Goal: Information Seeking & Learning: Find specific fact

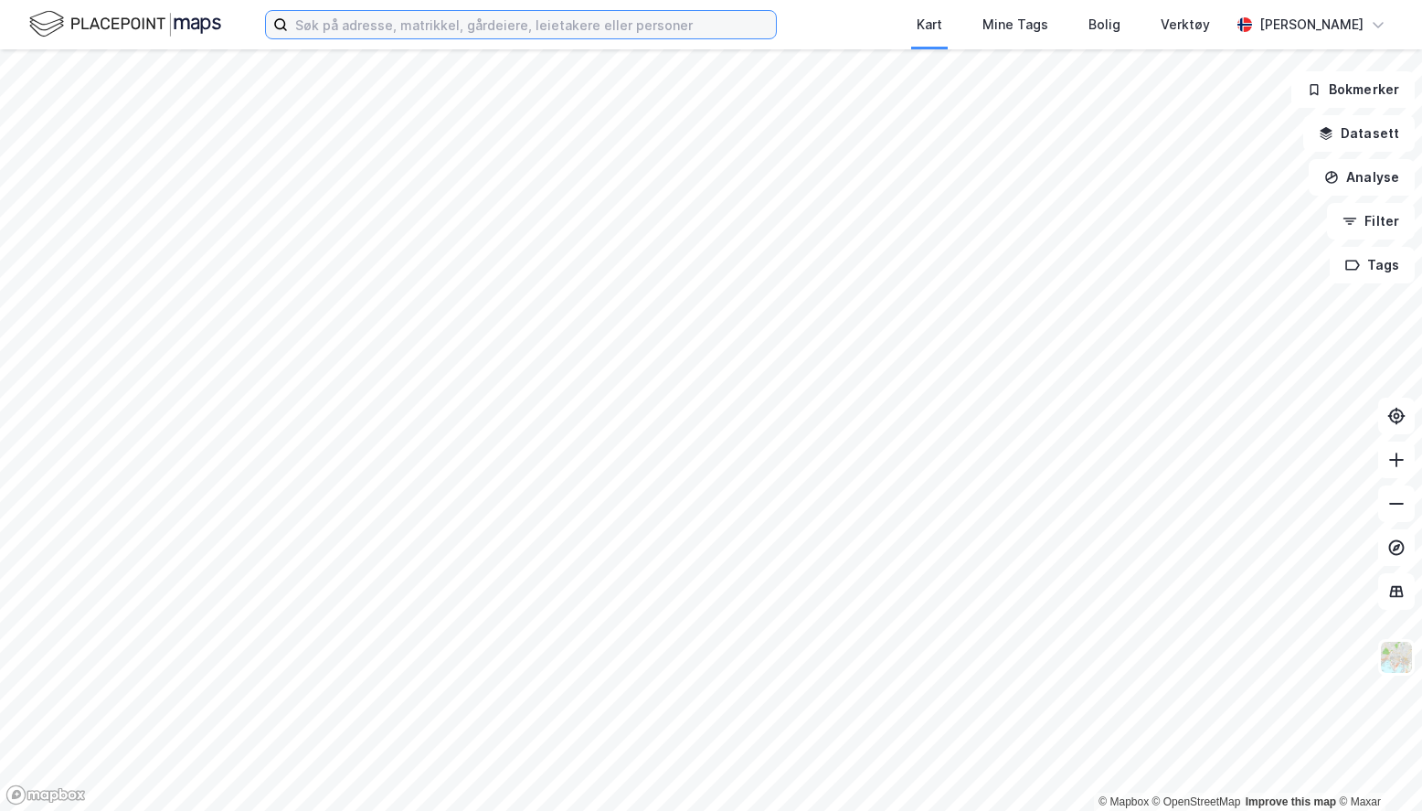
click at [636, 26] on input at bounding box center [532, 24] width 488 height 27
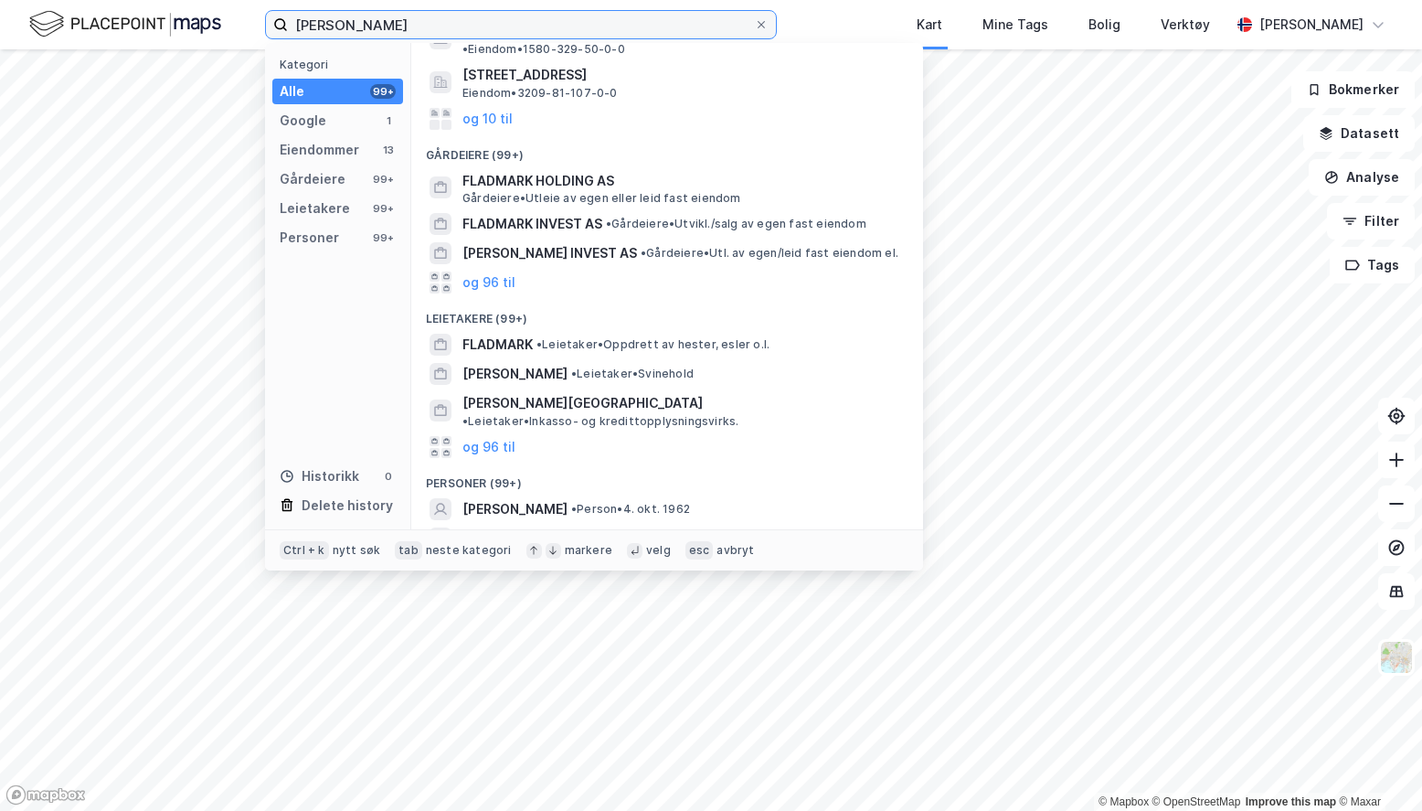
scroll to position [218, 0]
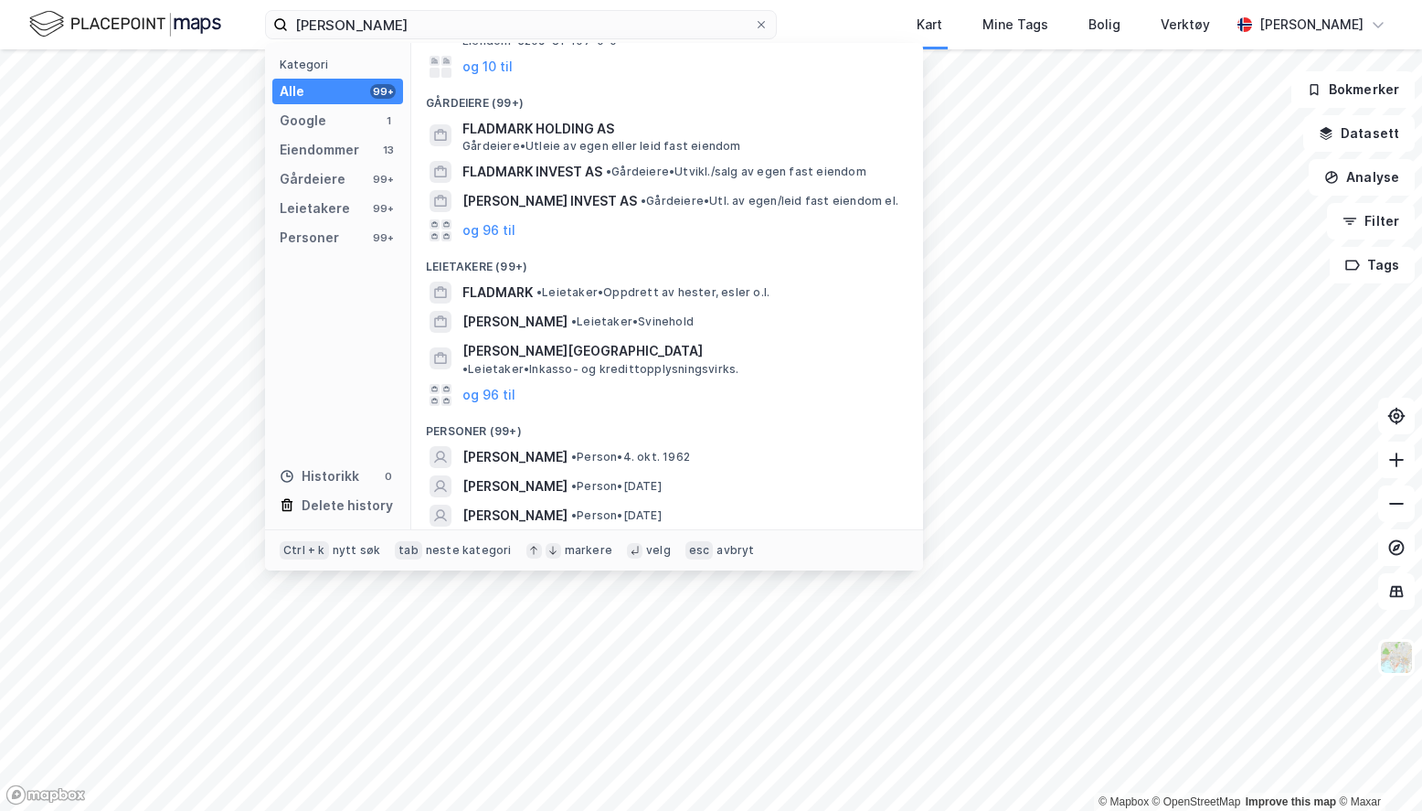
click at [607, 450] on span "• Person • [DATE]" at bounding box center [630, 457] width 119 height 15
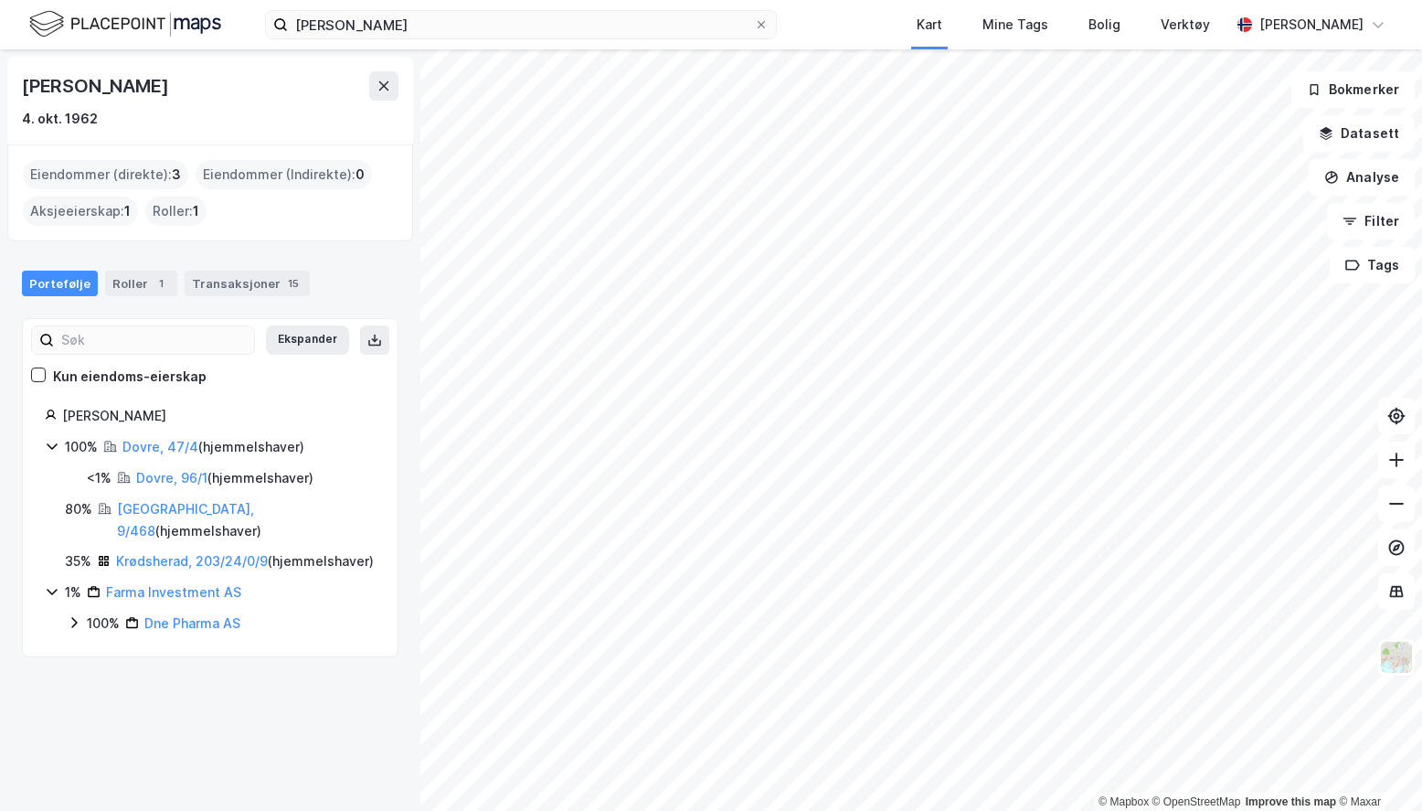
click at [147, 442] on link "Dovre, 47/4" at bounding box center [160, 447] width 76 height 16
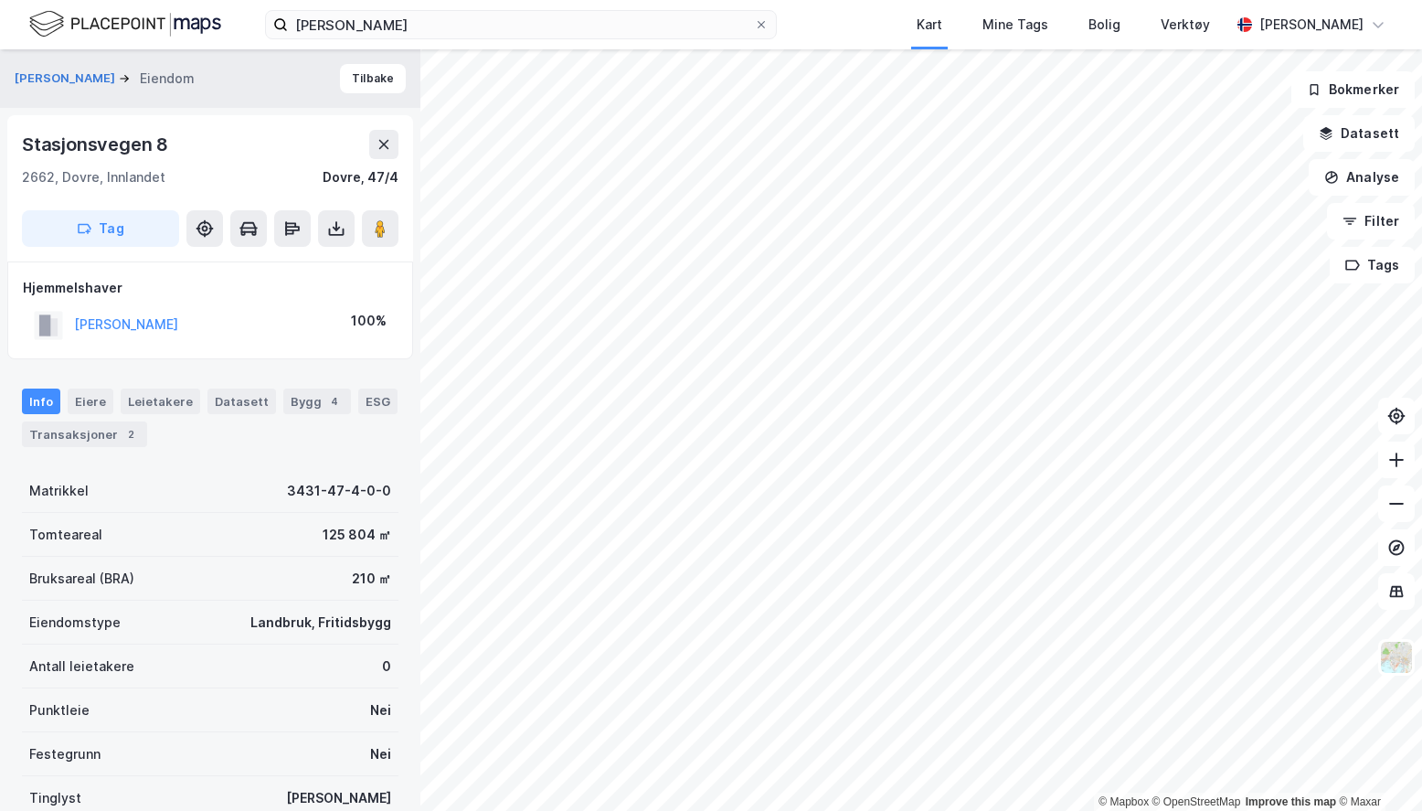
click at [161, 398] on div "Leietakere" at bounding box center [161, 401] width 80 height 26
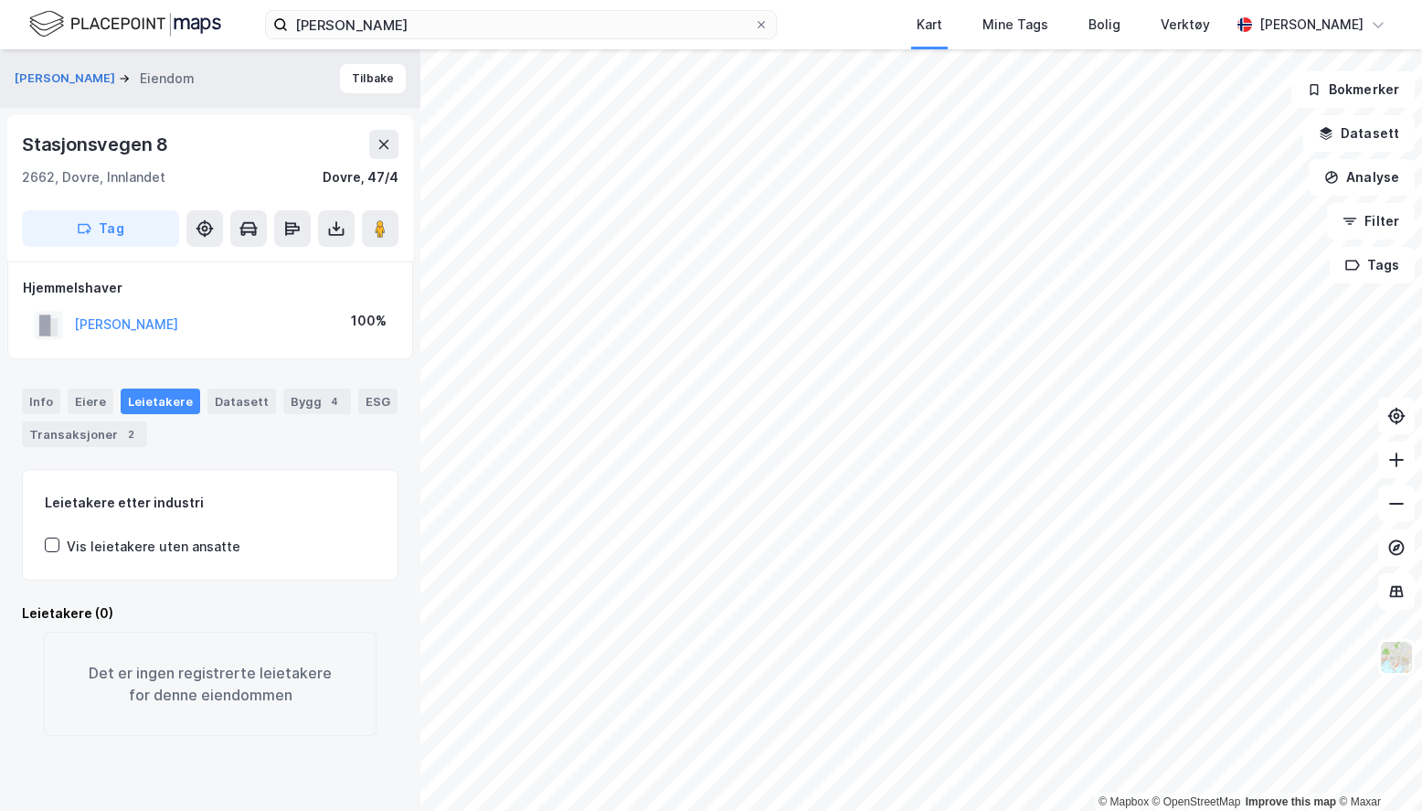
click at [81, 397] on div "Eiere" at bounding box center [91, 401] width 46 height 26
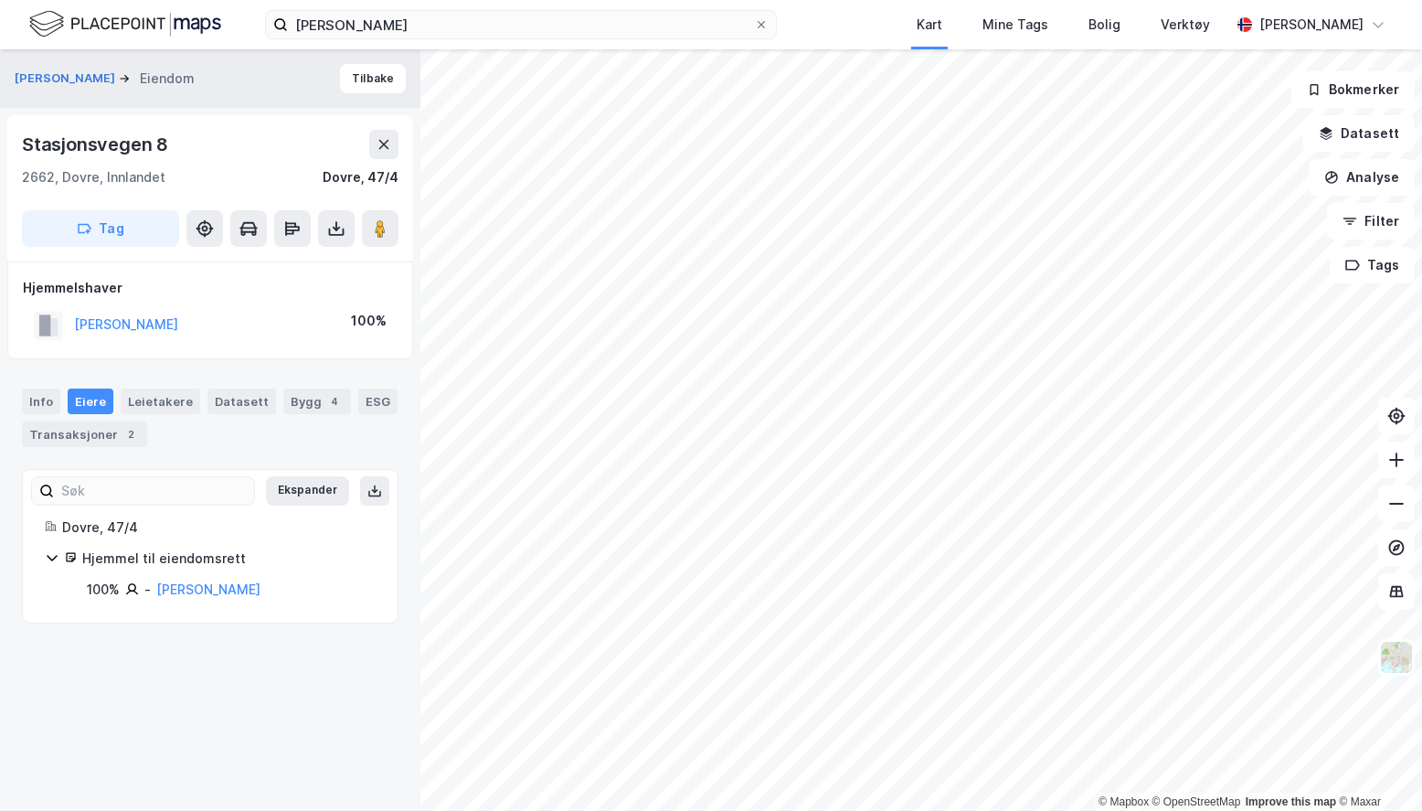
click at [36, 396] on div "Info" at bounding box center [41, 401] width 38 height 26
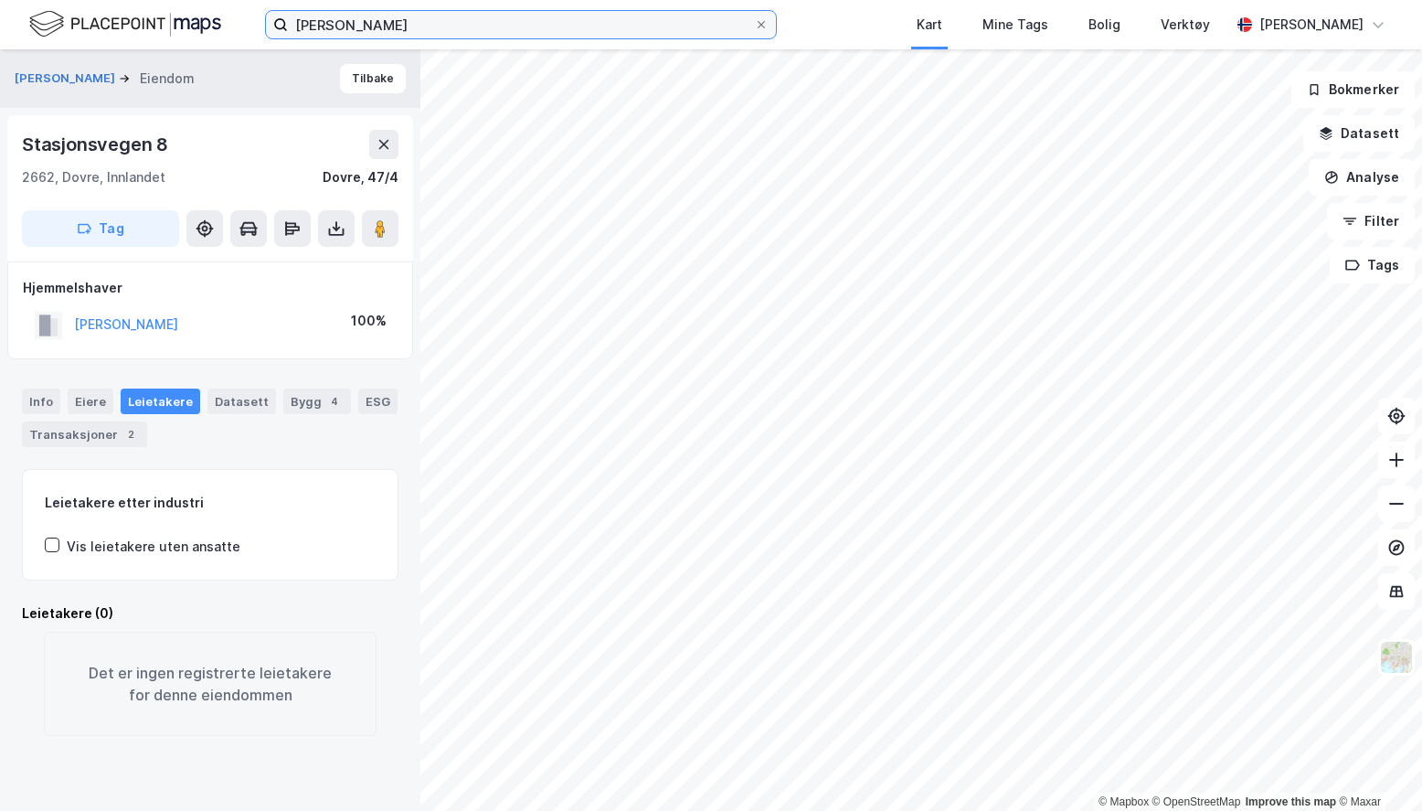
click at [390, 27] on input "[PERSON_NAME]" at bounding box center [521, 24] width 466 height 27
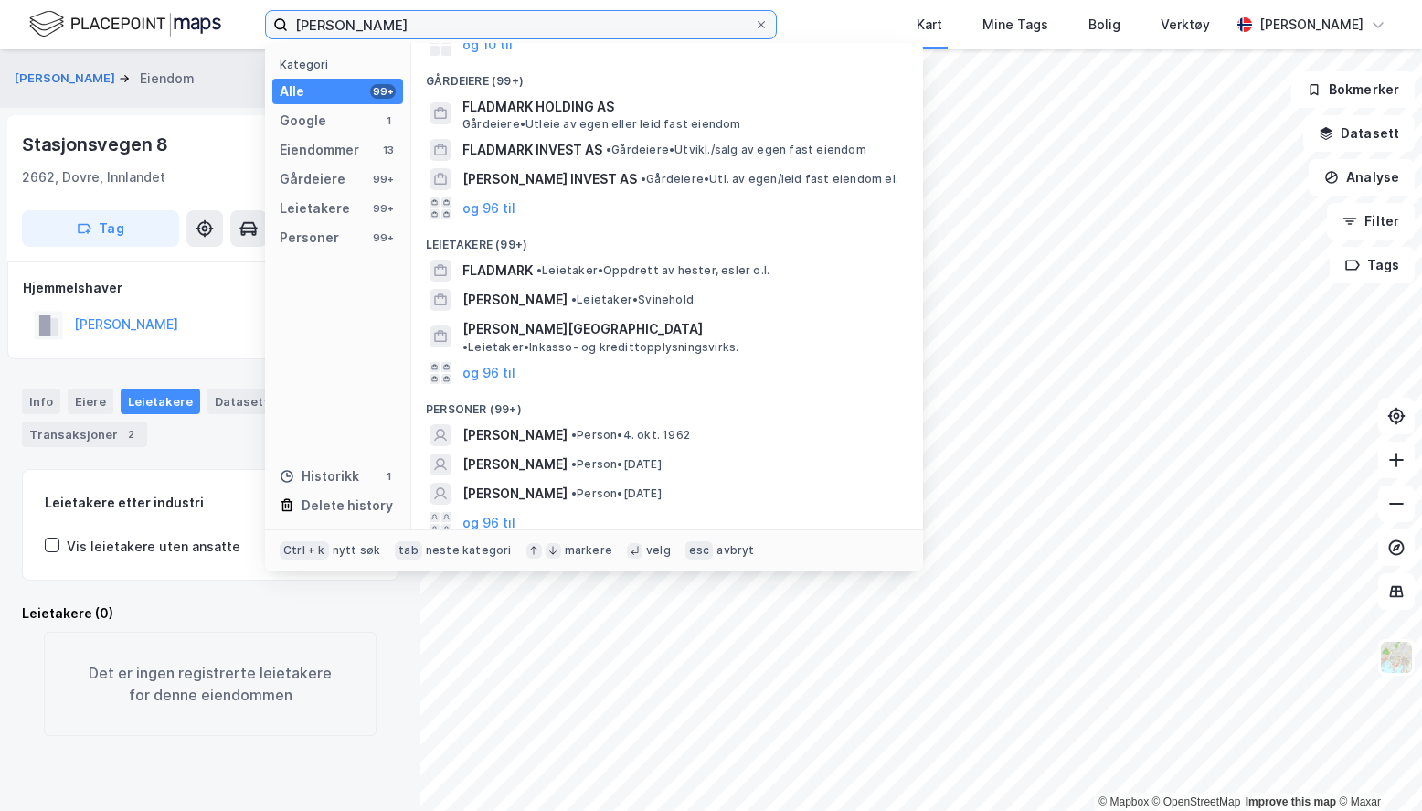
scroll to position [280, 0]
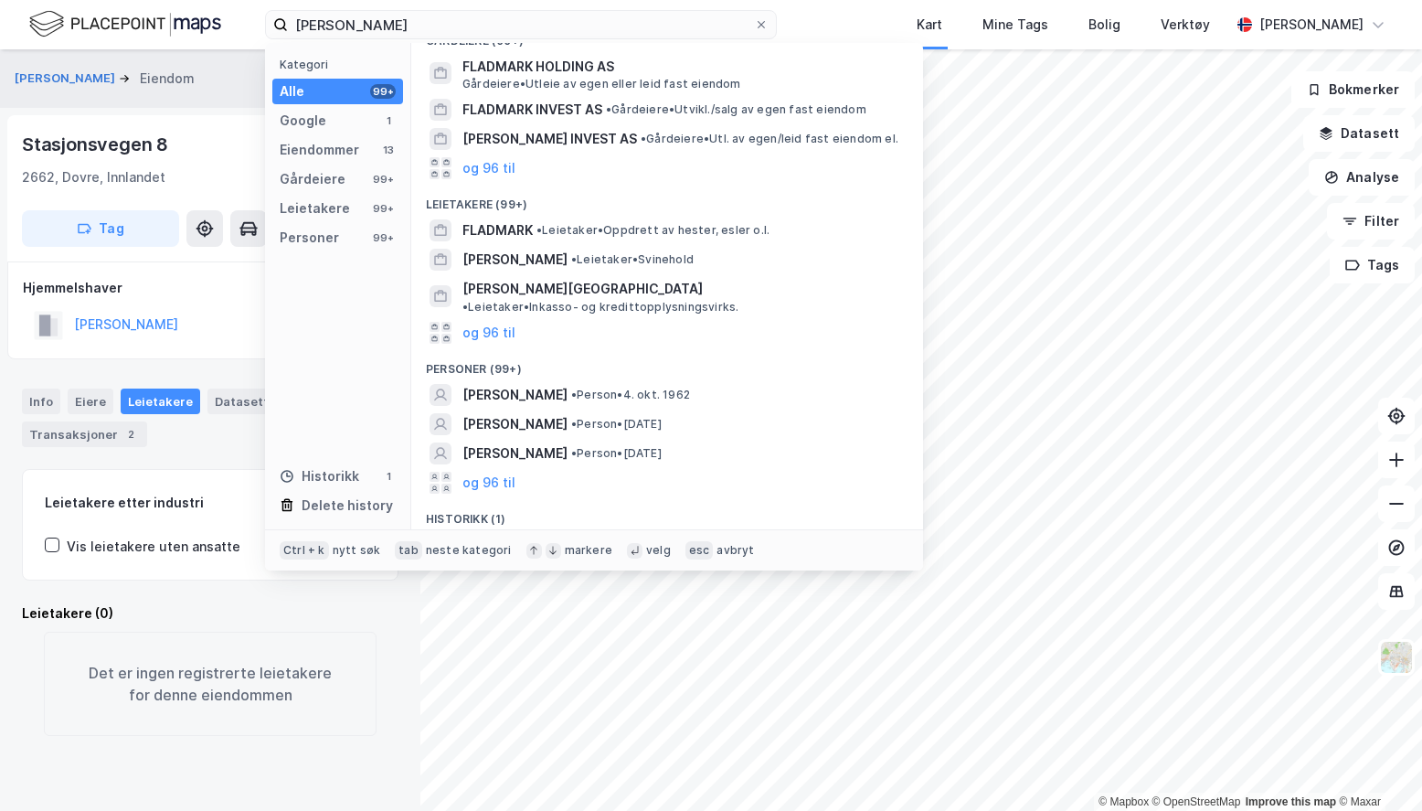
click at [589, 387] on span "• Person • [DATE]" at bounding box center [630, 394] width 119 height 15
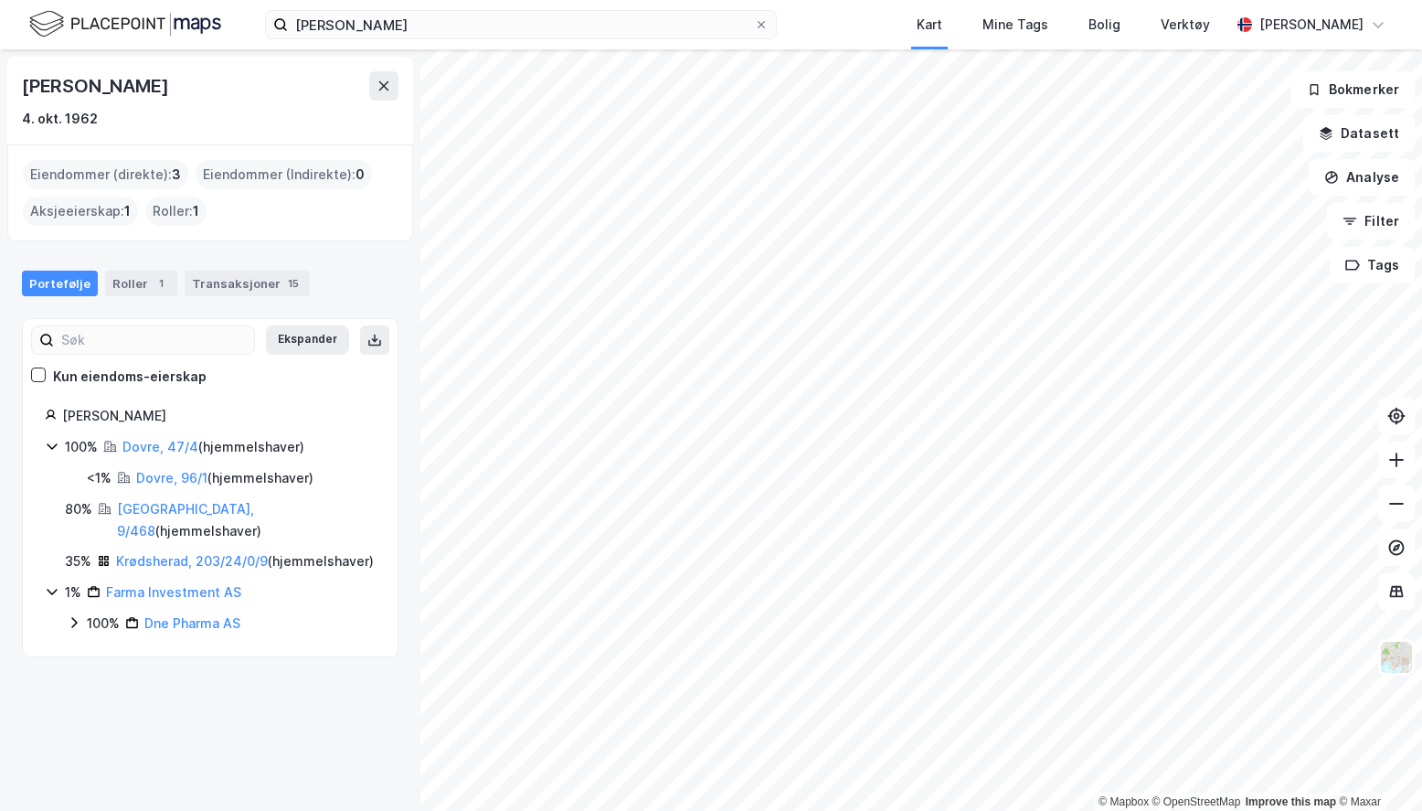
click at [72, 621] on icon at bounding box center [74, 622] width 15 height 15
click at [73, 621] on icon at bounding box center [74, 622] width 15 height 15
click at [173, 505] on link "[GEOGRAPHIC_DATA], 9/468" at bounding box center [185, 519] width 137 height 37
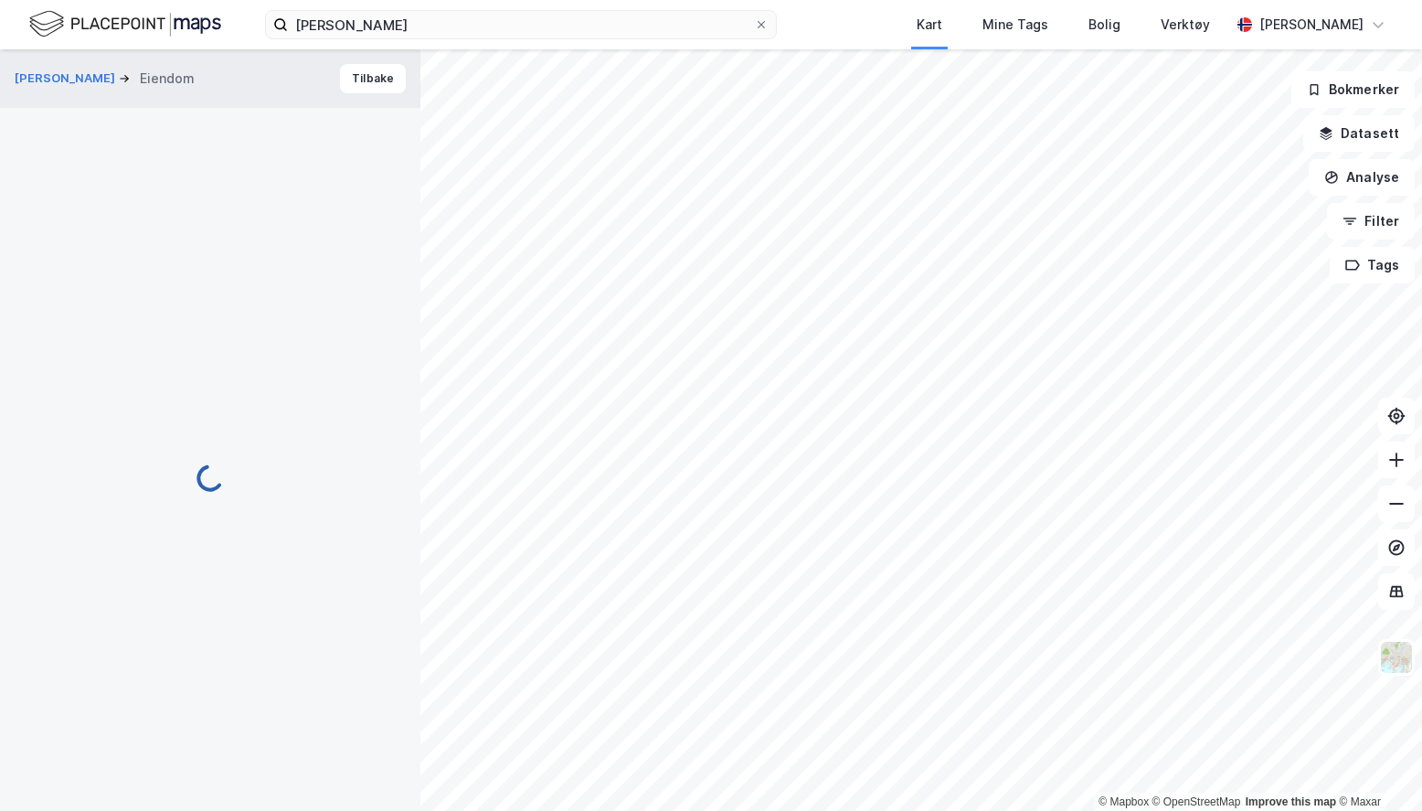
scroll to position [2, 0]
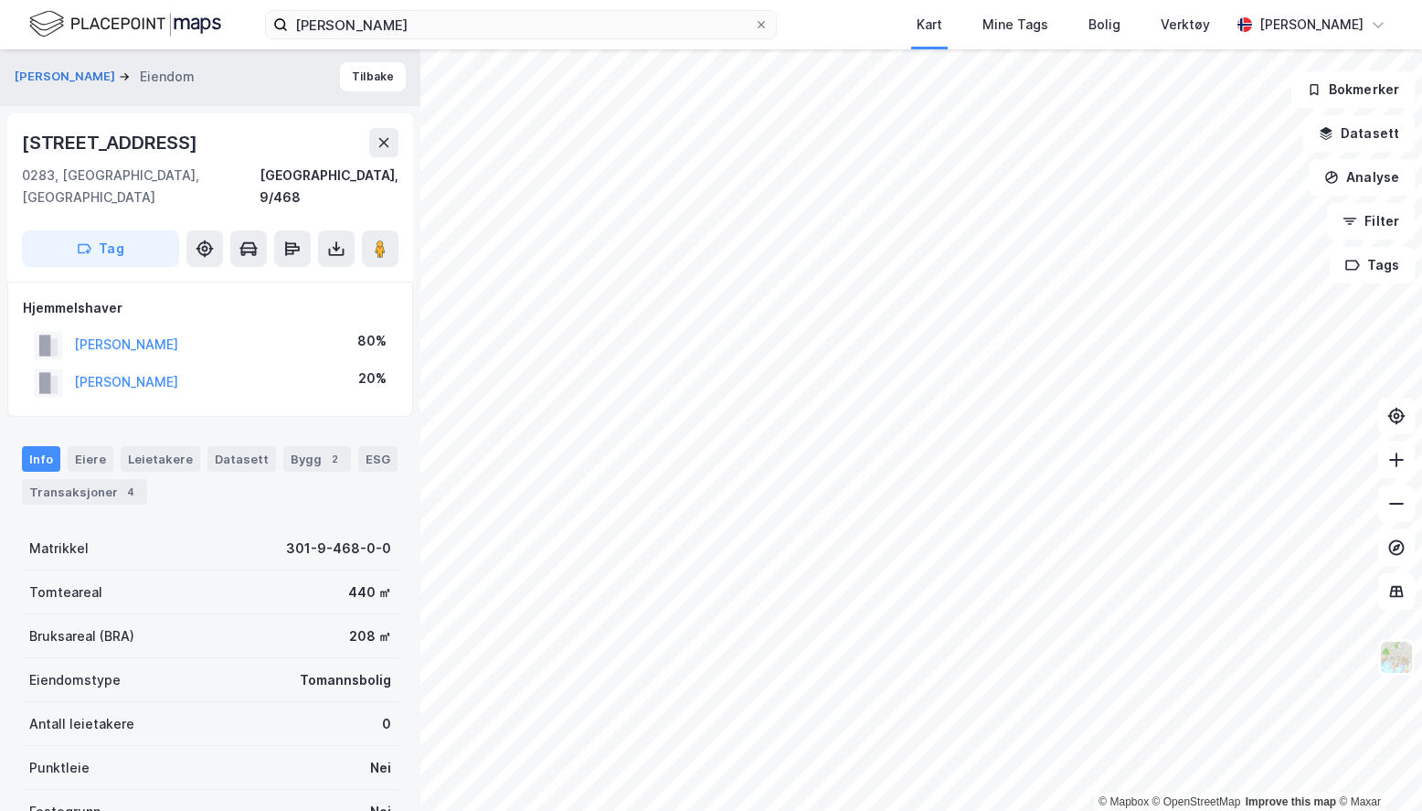
click at [291, 364] on div "[PERSON_NAME] 20%" at bounding box center [210, 382] width 375 height 37
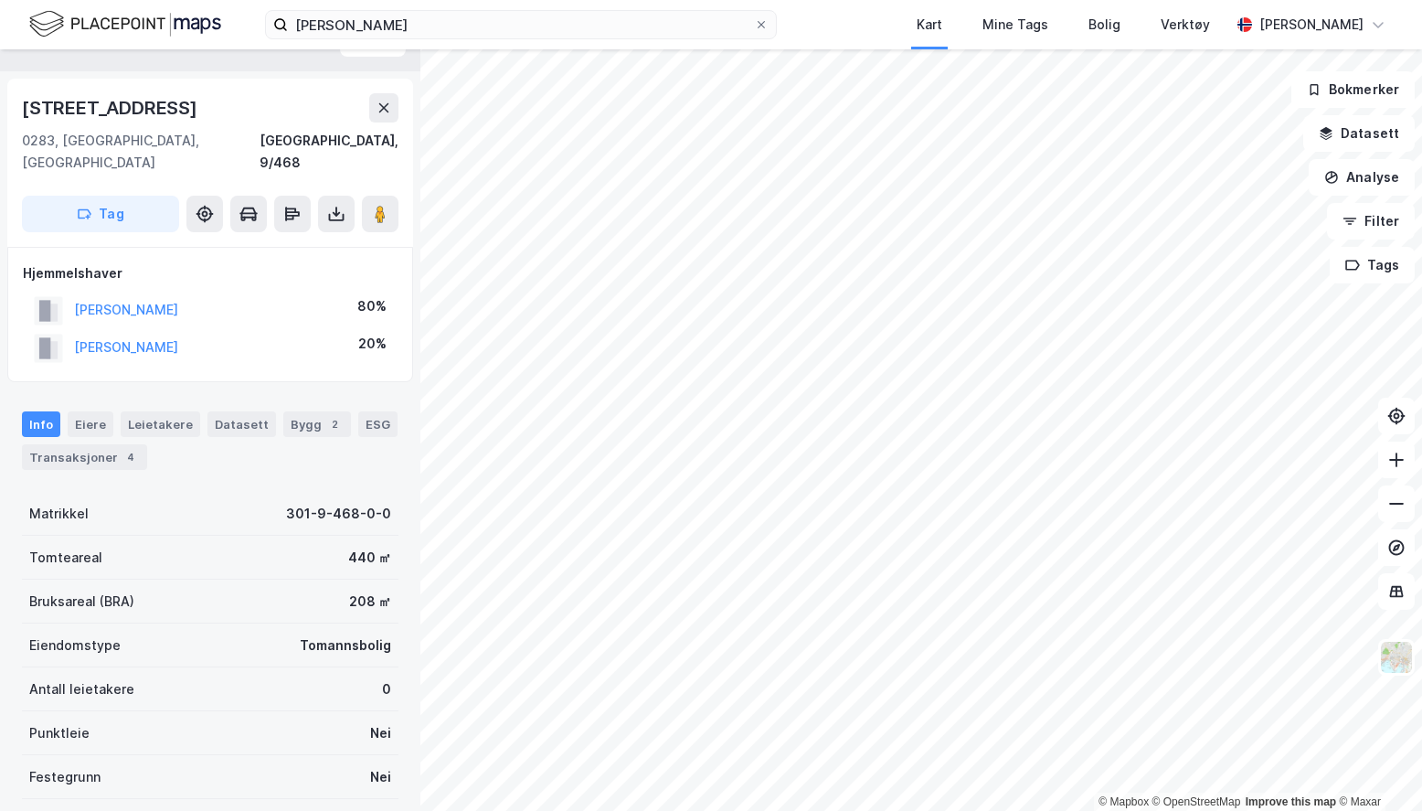
scroll to position [0, 0]
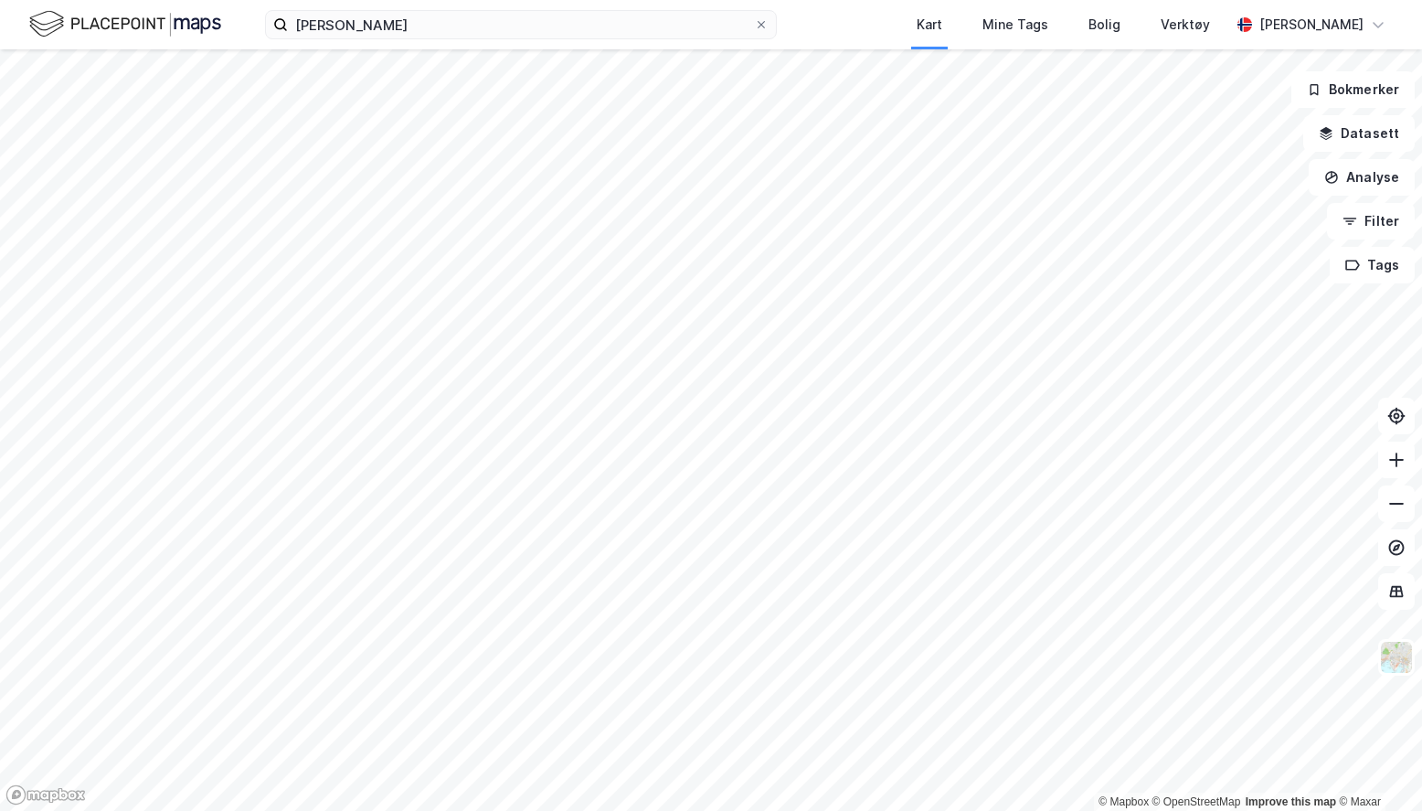
click at [432, 46] on div "[PERSON_NAME] Kart Mine Tags Bolig Verktøy [PERSON_NAME]" at bounding box center [711, 24] width 1422 height 49
click at [432, 35] on input "[PERSON_NAME]" at bounding box center [521, 24] width 466 height 27
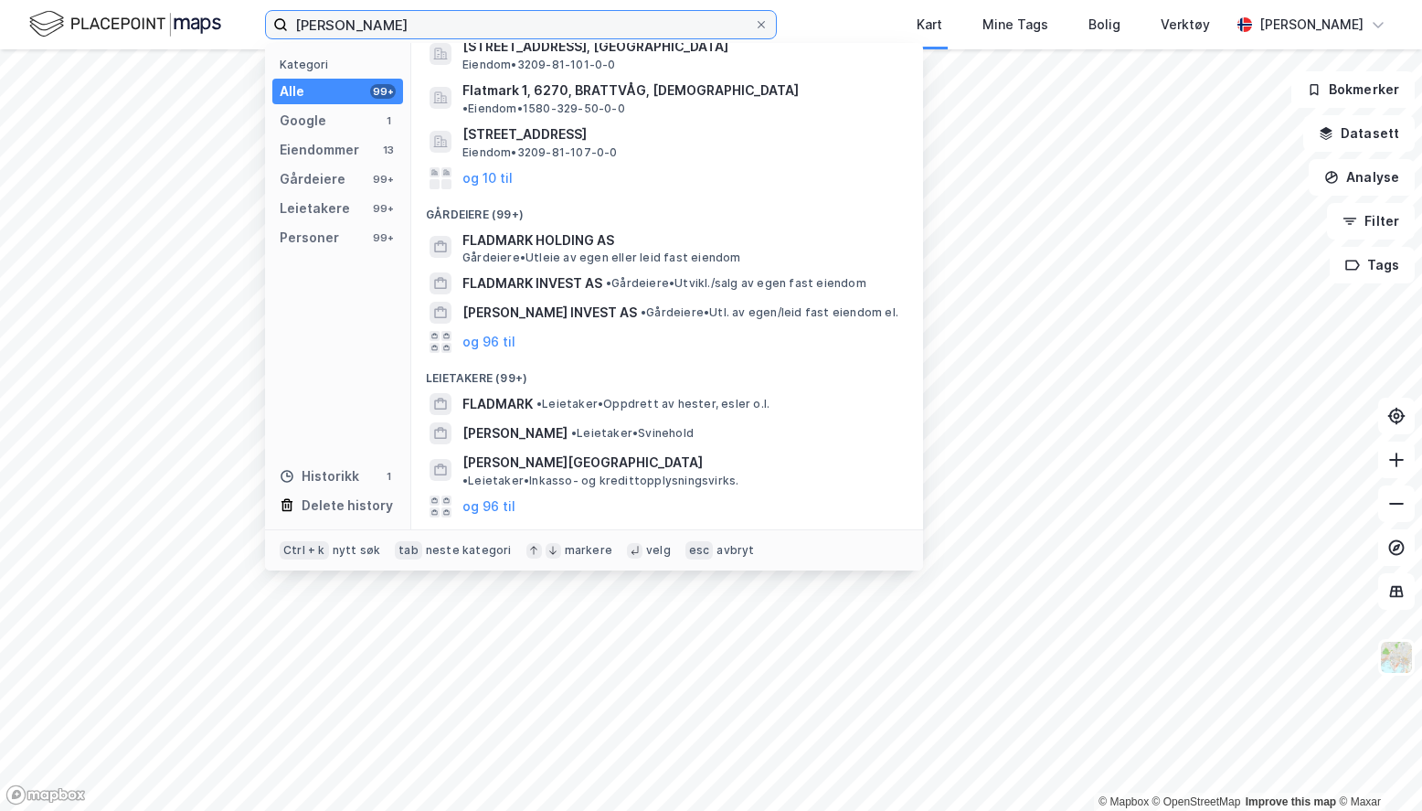
scroll to position [183, 0]
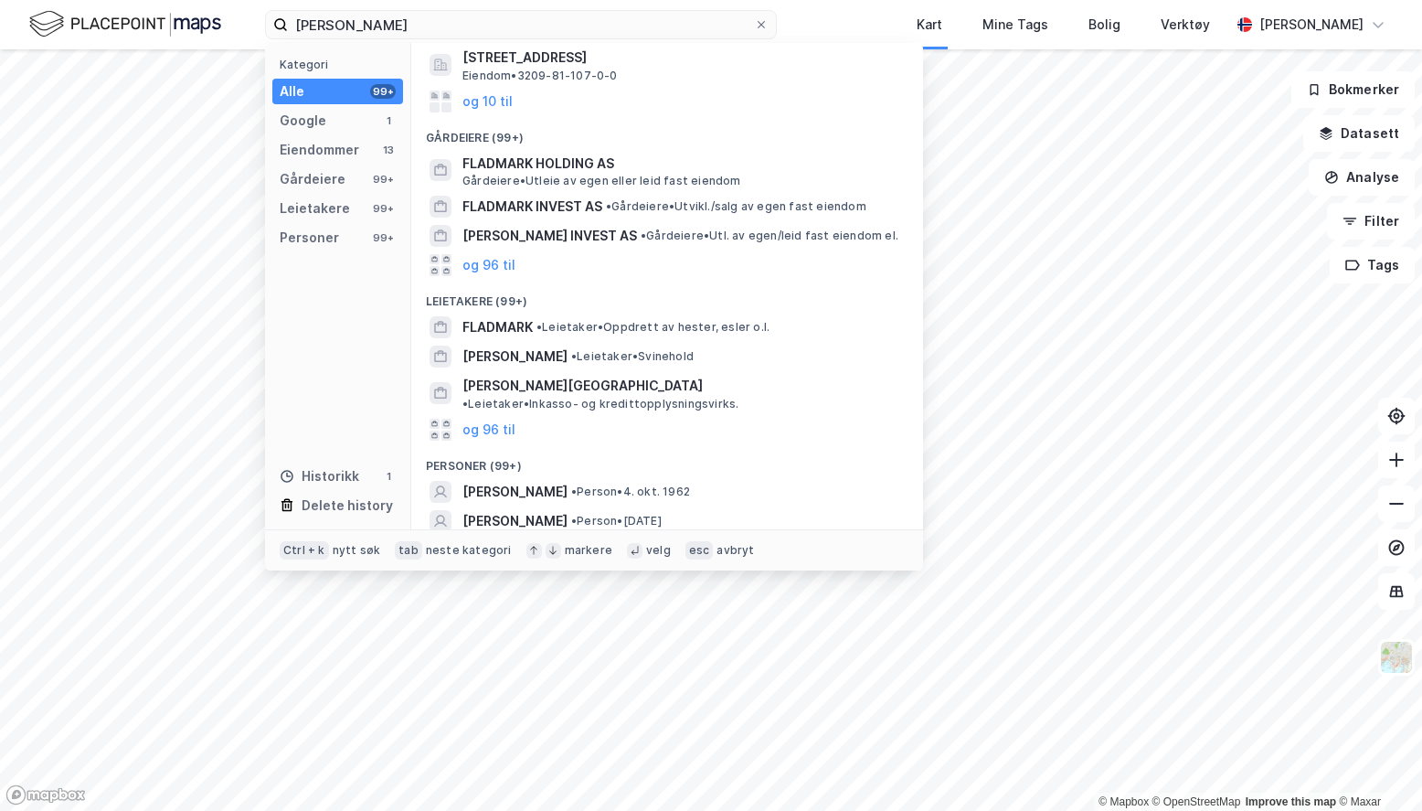
click at [597, 484] on span "• Person • [DATE]" at bounding box center [630, 491] width 119 height 15
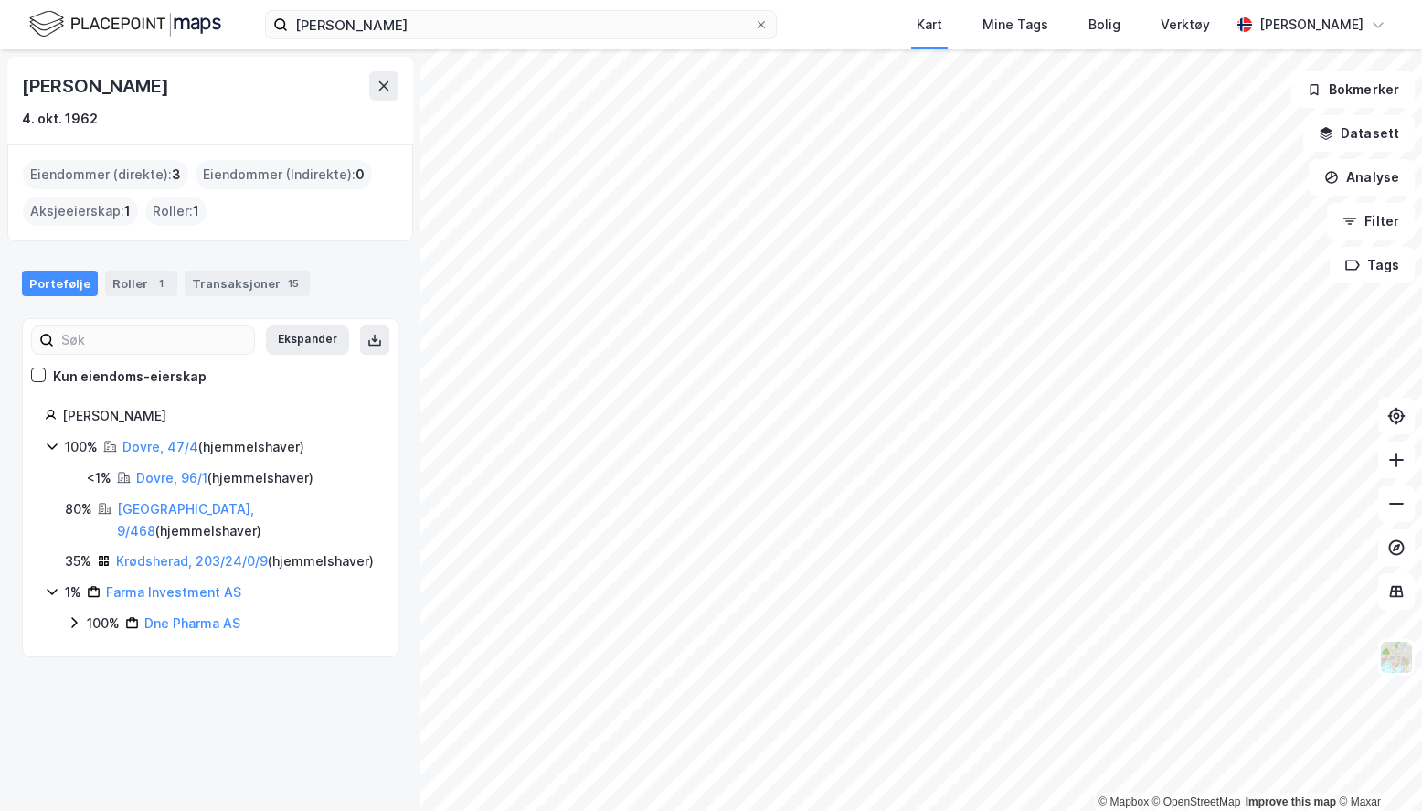
click at [172, 448] on link "Dovre, 47/4" at bounding box center [160, 447] width 76 height 16
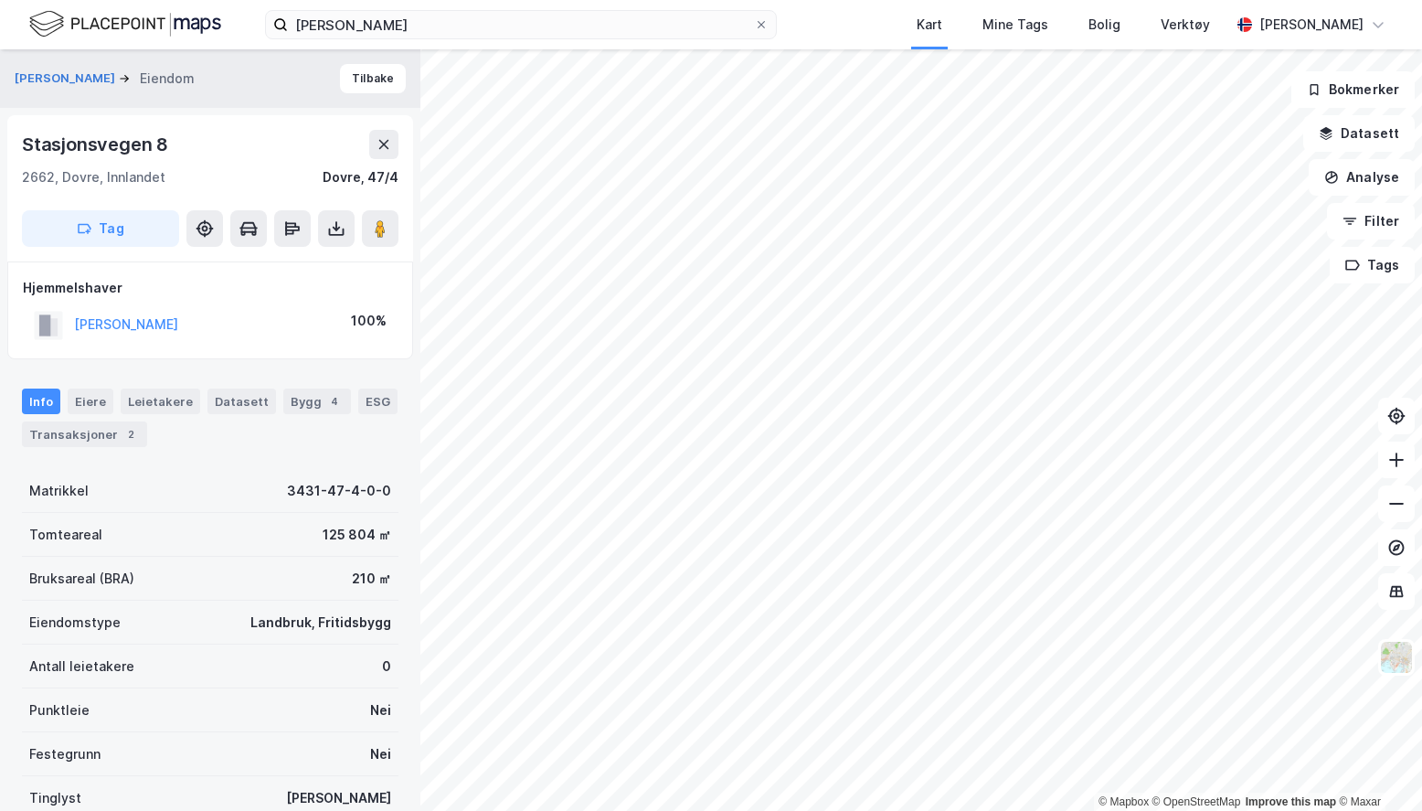
scroll to position [8, 0]
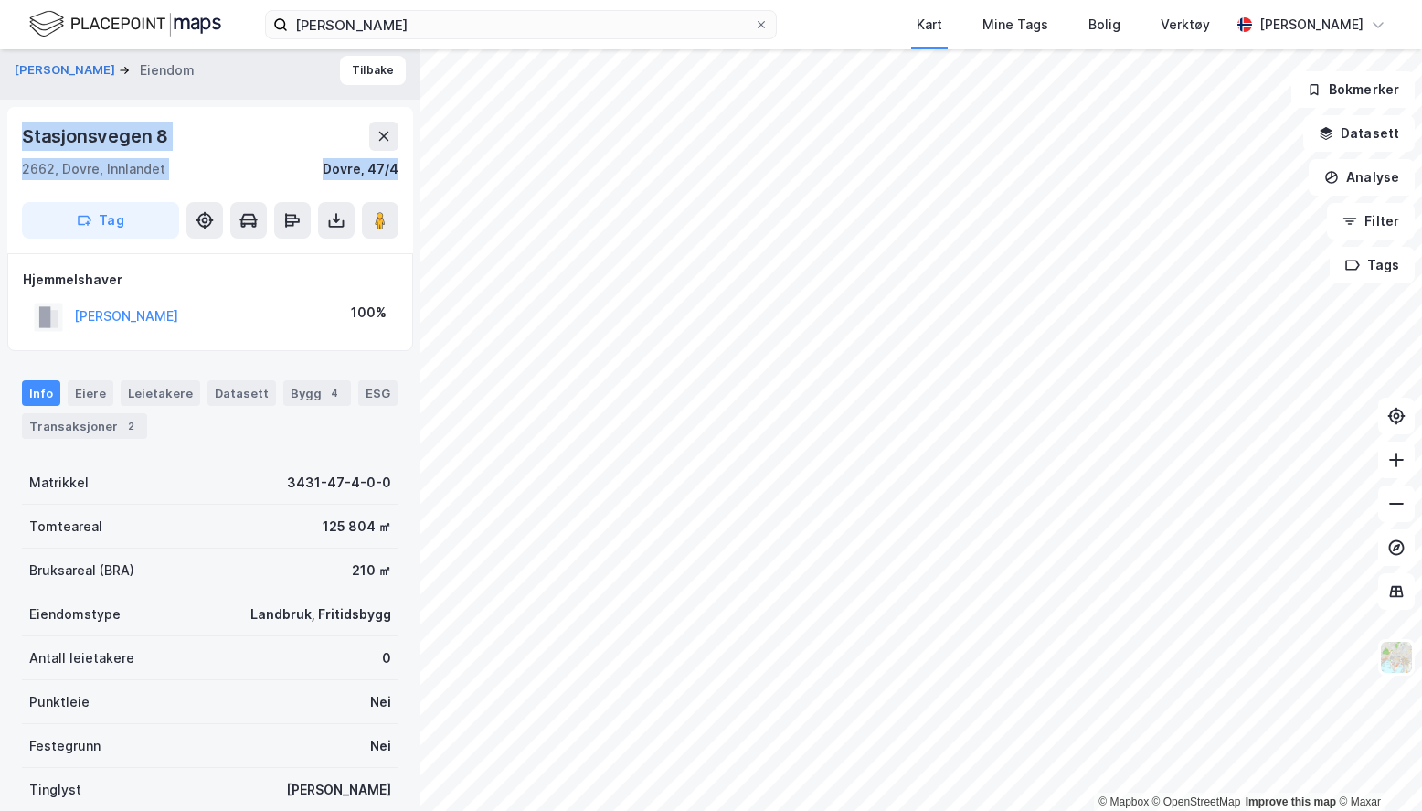
drag, startPoint x: 176, startPoint y: 180, endPoint x: 10, endPoint y: 148, distance: 169.4
click at [10, 148] on div "[STREET_ADDRESS]" at bounding box center [210, 180] width 406 height 146
drag, startPoint x: 10, startPoint y: 148, endPoint x: 29, endPoint y: 145, distance: 19.4
click at [24, 144] on div "Stasjonsvegen 8" at bounding box center [97, 136] width 150 height 29
click at [188, 181] on div "[STREET_ADDRESS]" at bounding box center [210, 180] width 406 height 146
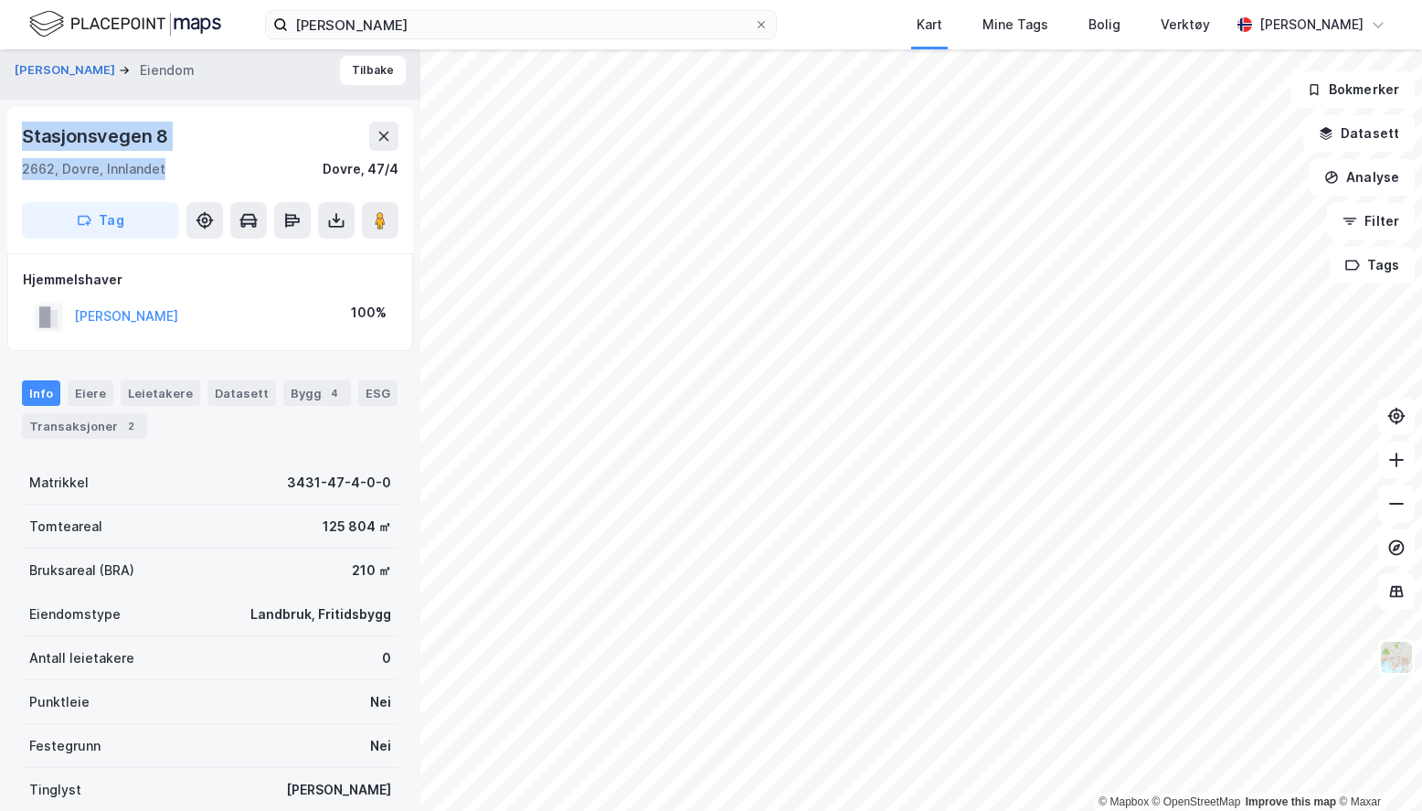
drag, startPoint x: 24, startPoint y: 135, endPoint x: 167, endPoint y: 167, distance: 147.0
click at [167, 167] on div "[STREET_ADDRESS]" at bounding box center [210, 151] width 377 height 58
drag, startPoint x: 167, startPoint y: 167, endPoint x: 141, endPoint y: 141, distance: 37.5
copy div "[STREET_ADDRESS]"
click at [548, 18] on input "[PERSON_NAME]" at bounding box center [521, 24] width 466 height 27
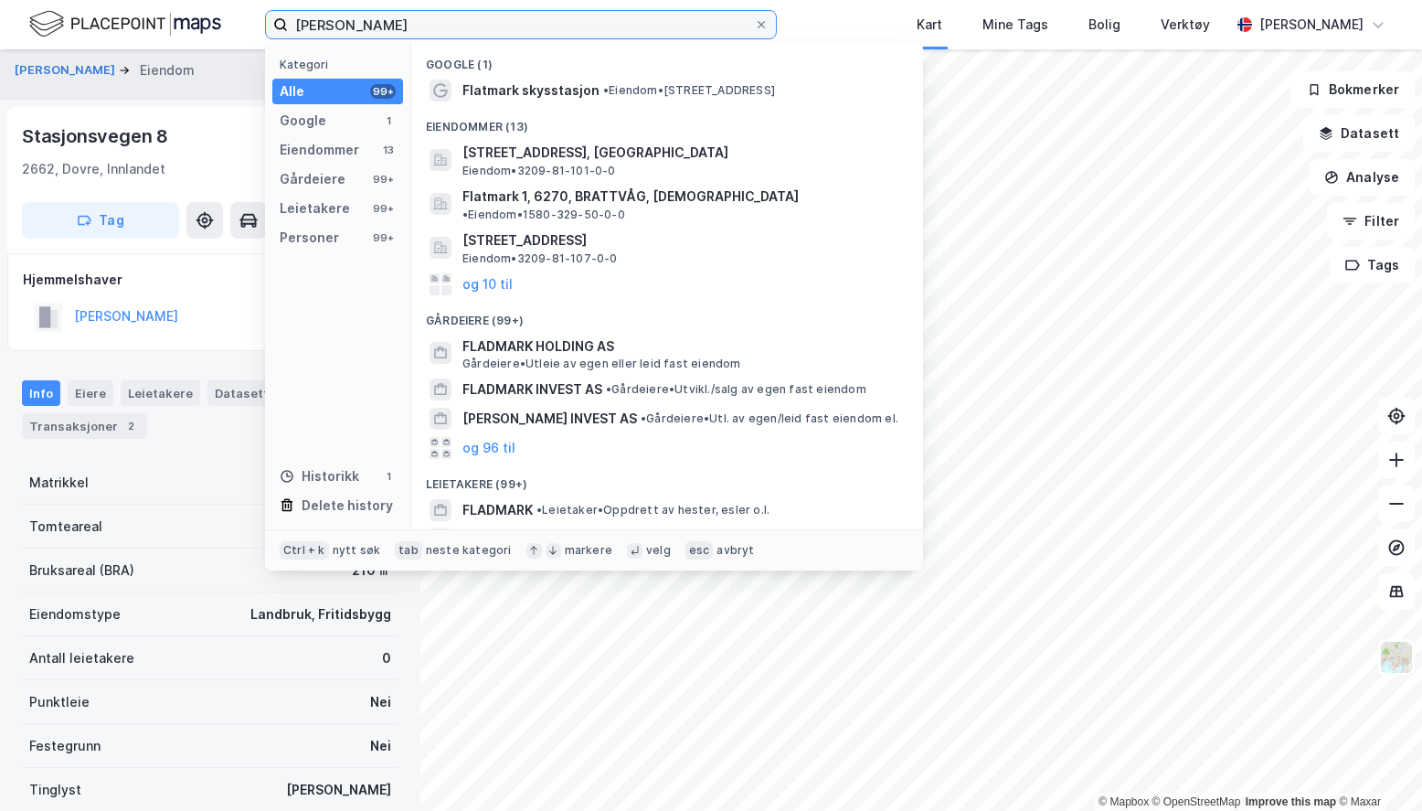
click at [548, 18] on input "[PERSON_NAME]" at bounding box center [521, 24] width 466 height 27
paste input "[PERSON_NAME]"
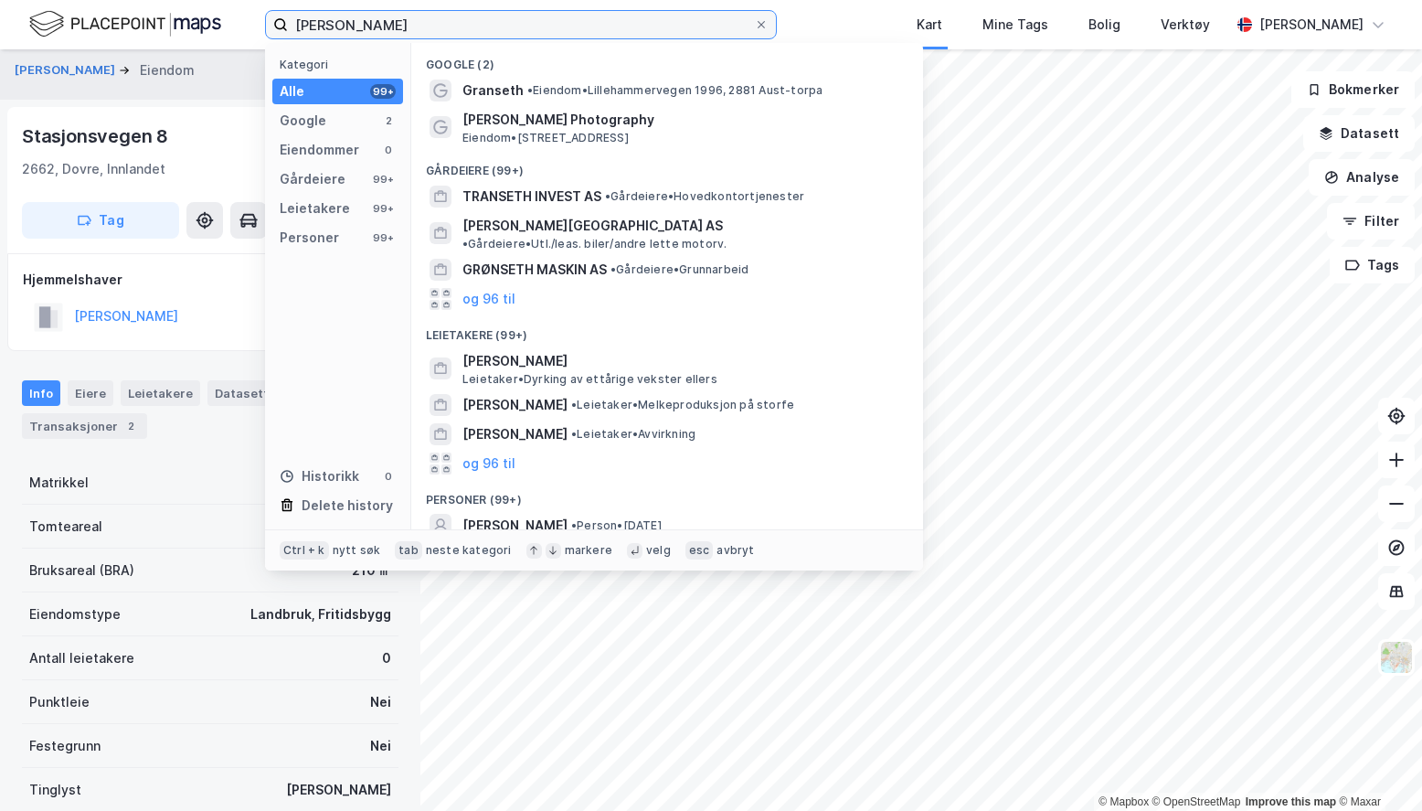
scroll to position [82, 0]
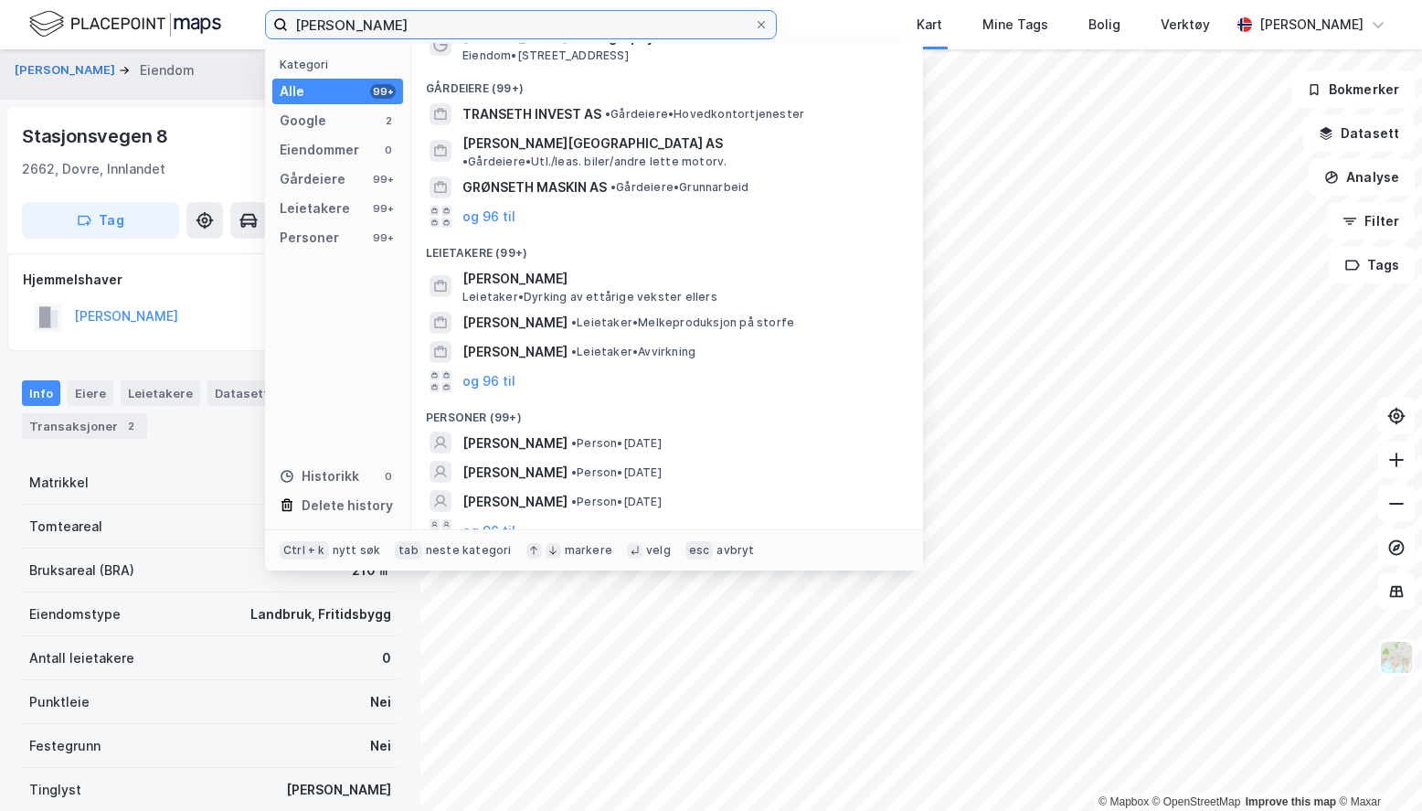
type input "[PERSON_NAME]"
click at [578, 271] on span "[PERSON_NAME]" at bounding box center [681, 279] width 439 height 22
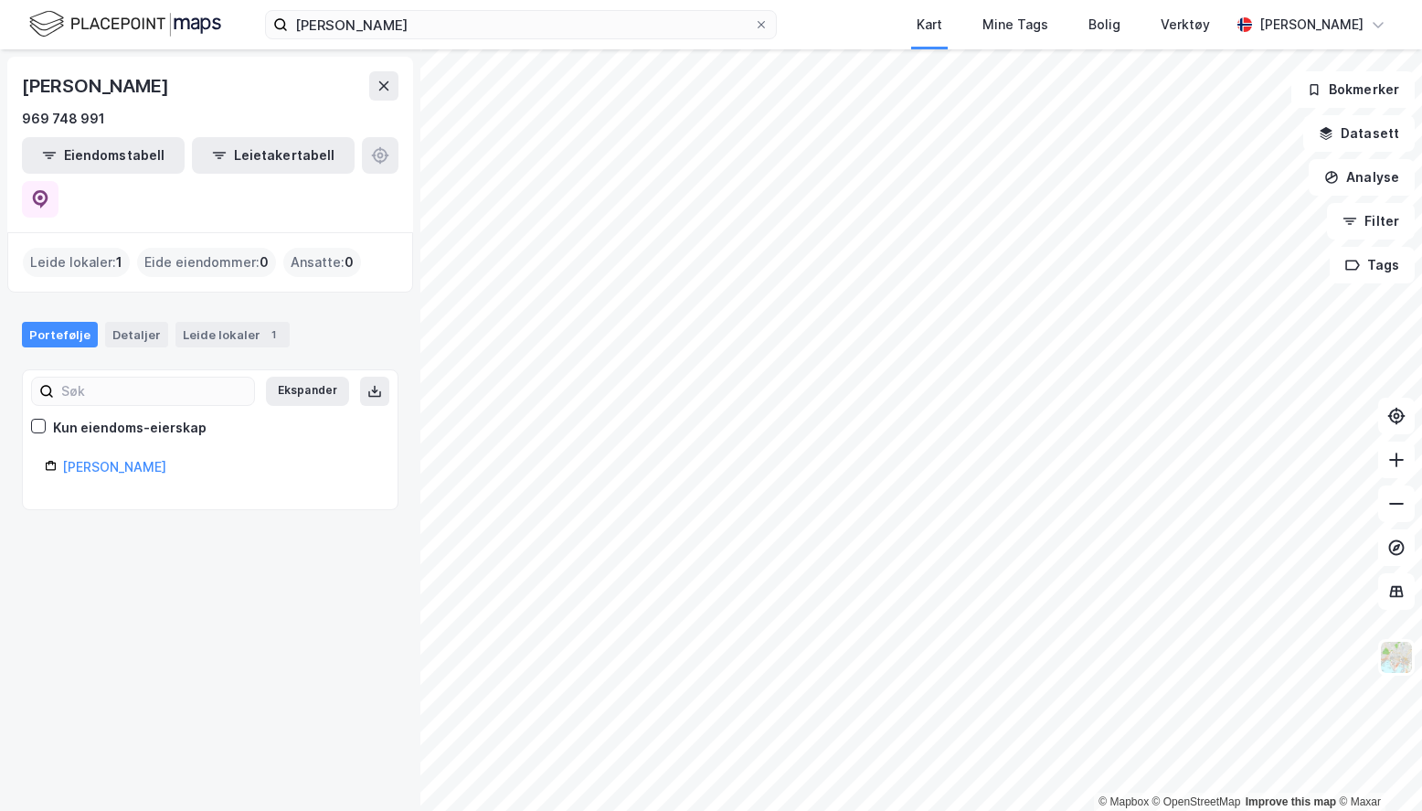
click at [132, 459] on link "[PERSON_NAME]" at bounding box center [114, 467] width 104 height 16
click at [81, 248] on div "Leide lokaler : 1" at bounding box center [76, 262] width 107 height 29
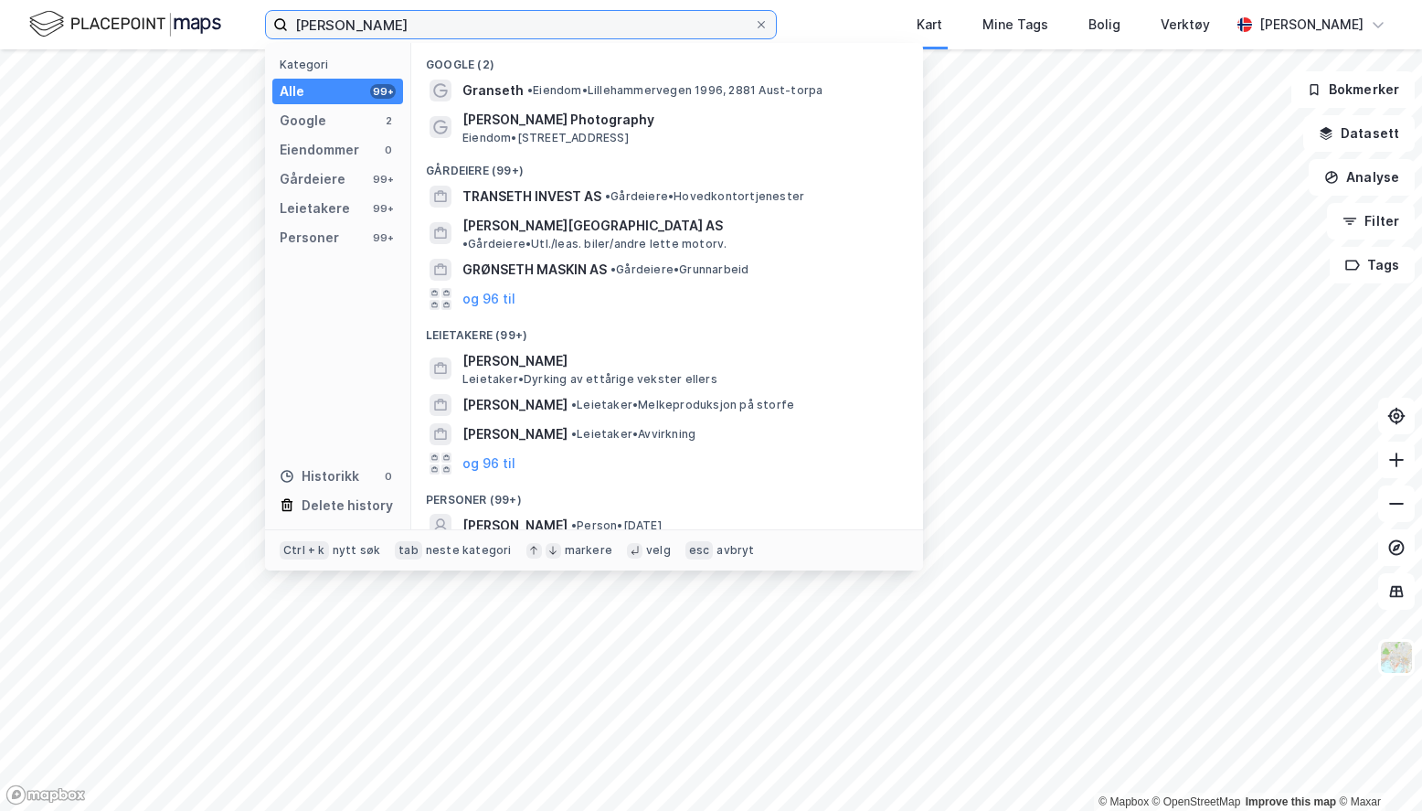
click at [446, 20] on input "[PERSON_NAME]" at bounding box center [521, 24] width 466 height 27
click at [581, 96] on span "• Eiendom • Lillehammervegen 1996, 2881 Aust-torpa" at bounding box center [674, 90] width 295 height 15
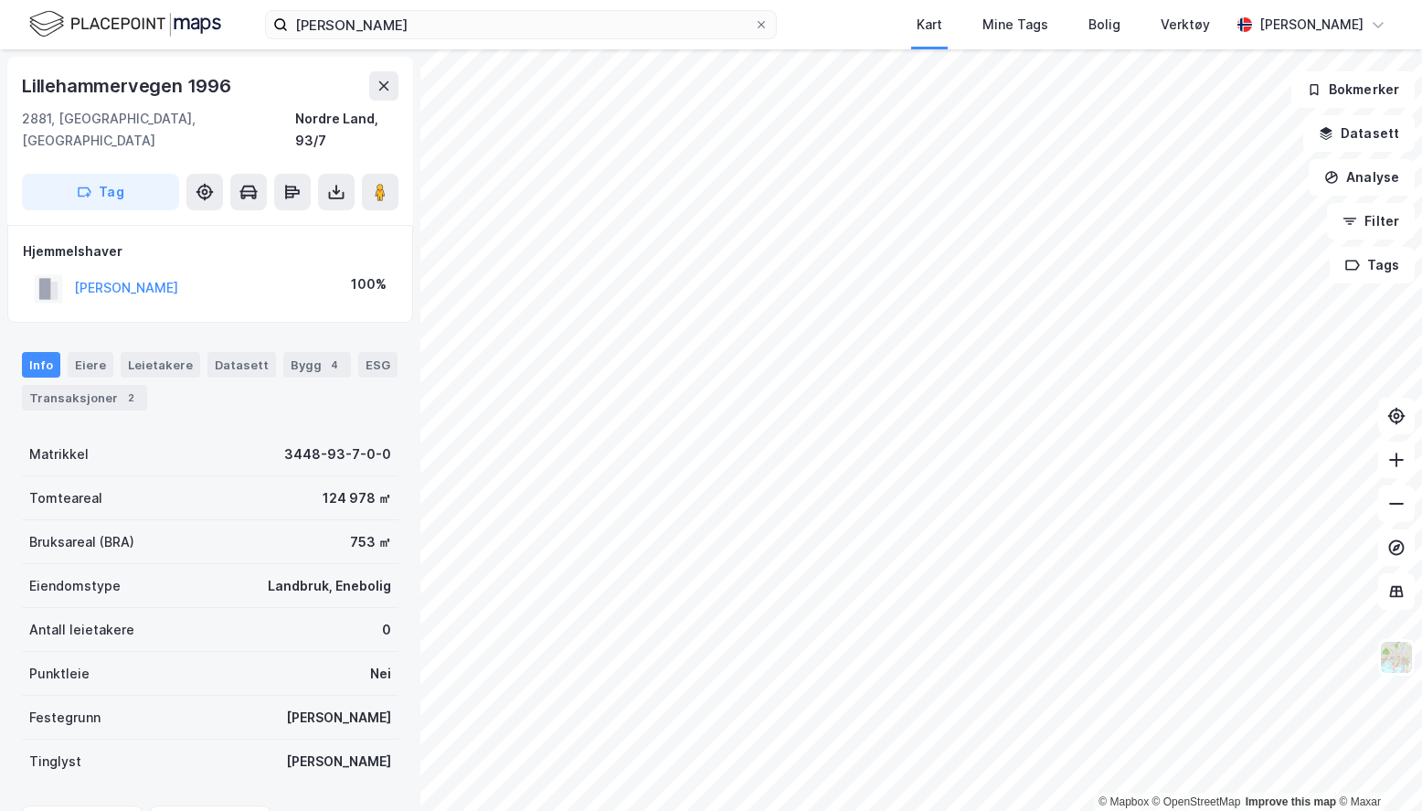
scroll to position [8, 0]
